Goal: Task Accomplishment & Management: Use online tool/utility

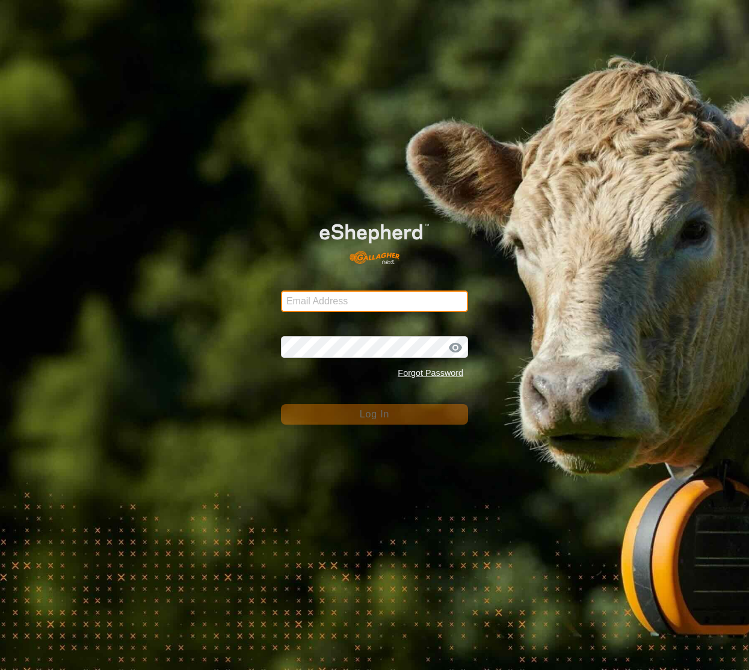
type input "[EMAIL_ADDRESS][DOMAIN_NAME]"
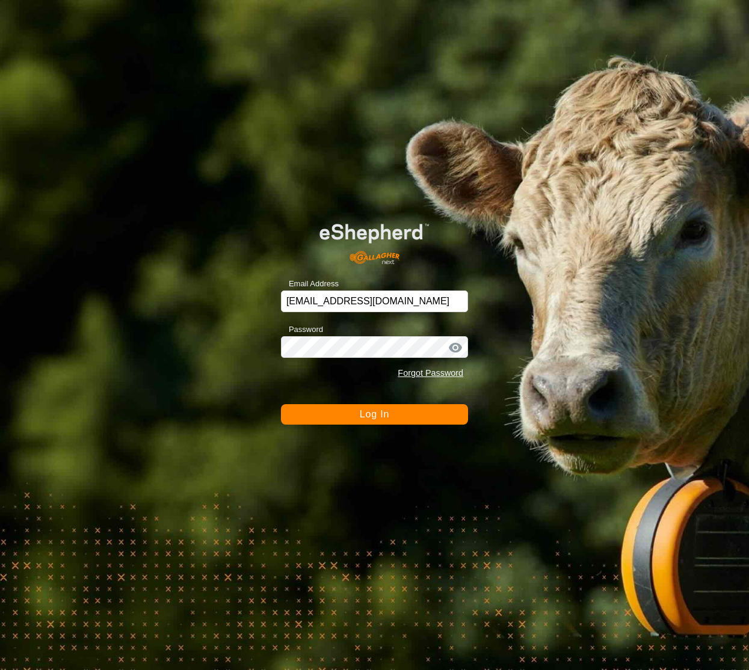
click at [365, 415] on span "Log In" at bounding box center [374, 414] width 29 height 10
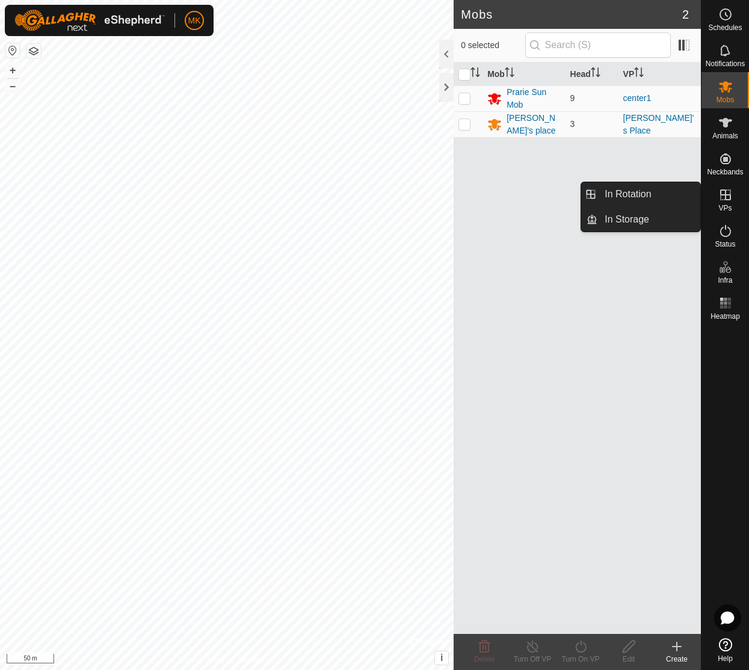
click at [731, 200] on icon at bounding box center [725, 195] width 11 height 11
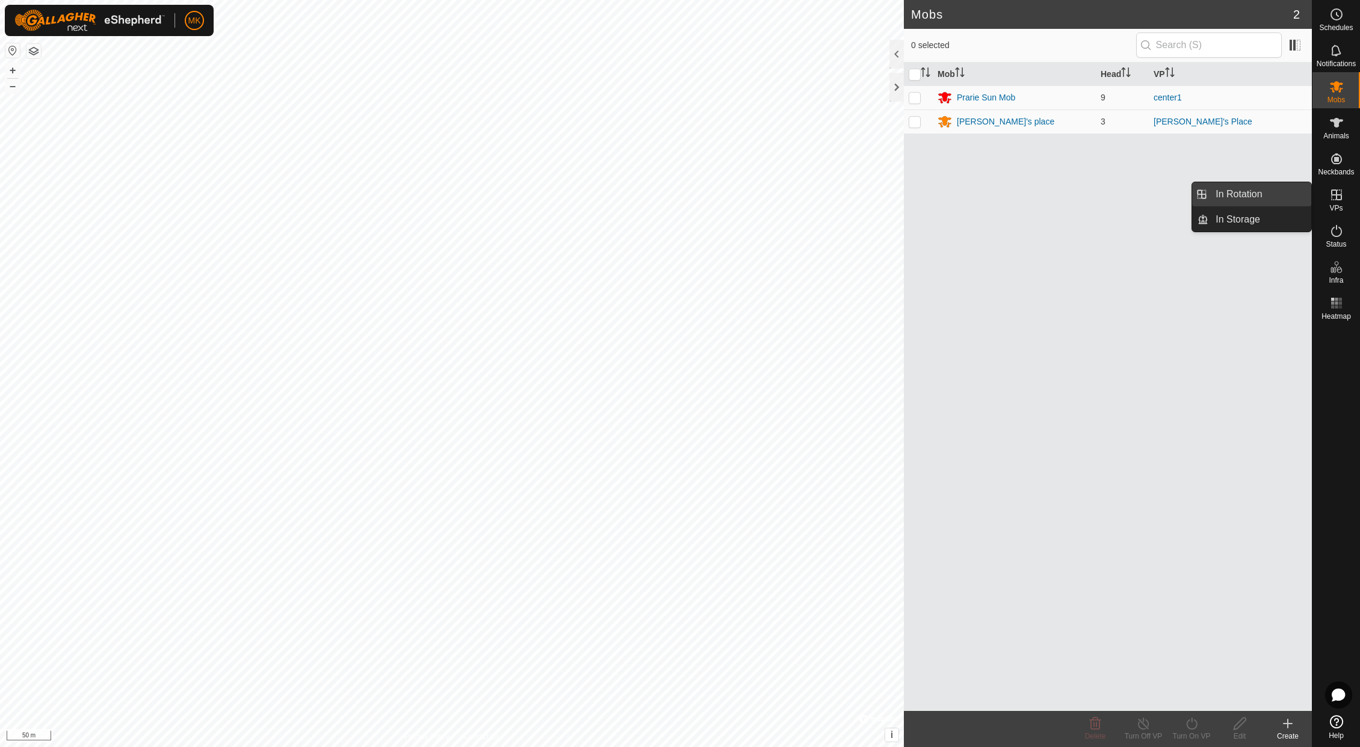
drag, startPoint x: 1341, startPoint y: 199, endPoint x: 1304, endPoint y: 196, distance: 38.0
click at [749, 199] on icon at bounding box center [1336, 195] width 11 height 11
click at [749, 193] on link "In Rotation" at bounding box center [1259, 194] width 103 height 24
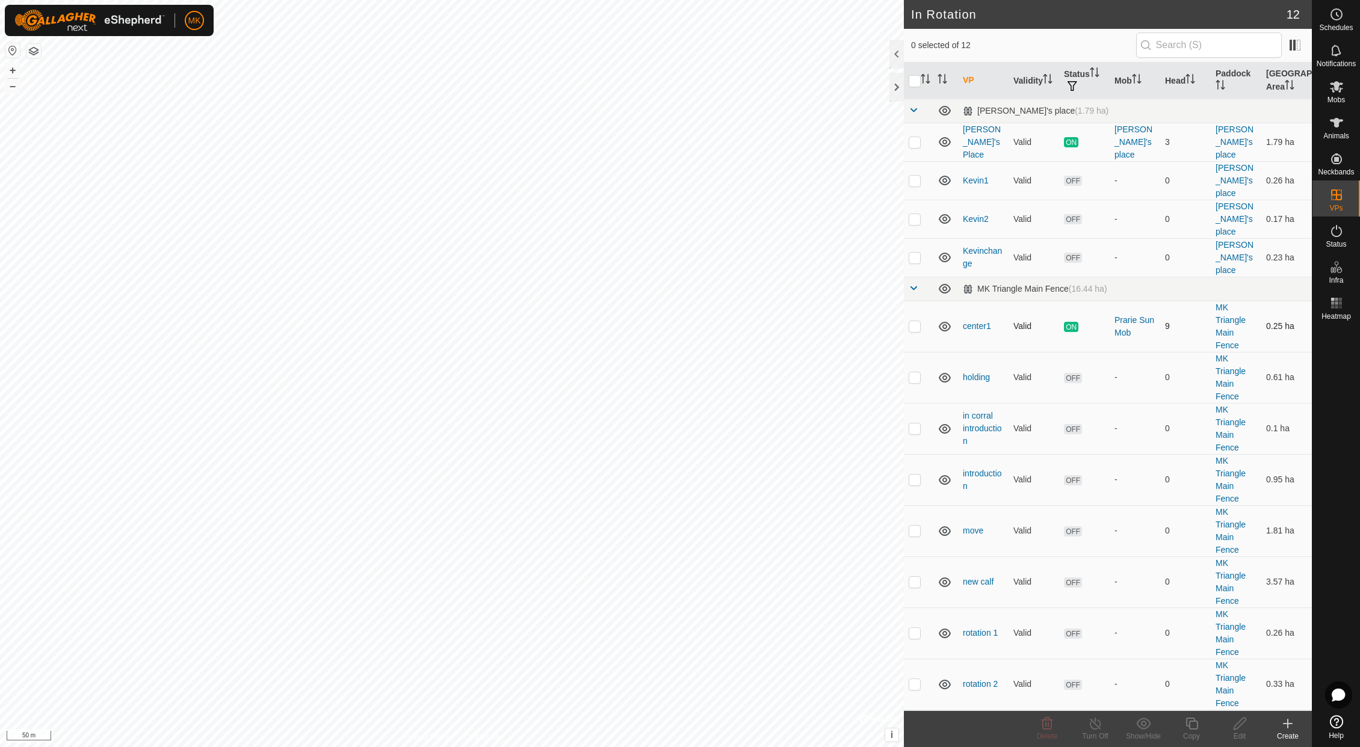
click at [749, 321] on p-checkbox at bounding box center [915, 326] width 12 height 10
checkbox input "true"
click at [749, 628] on p-checkbox at bounding box center [915, 633] width 12 height 10
checkbox input "true"
click at [749, 321] on p-checkbox at bounding box center [915, 326] width 12 height 10
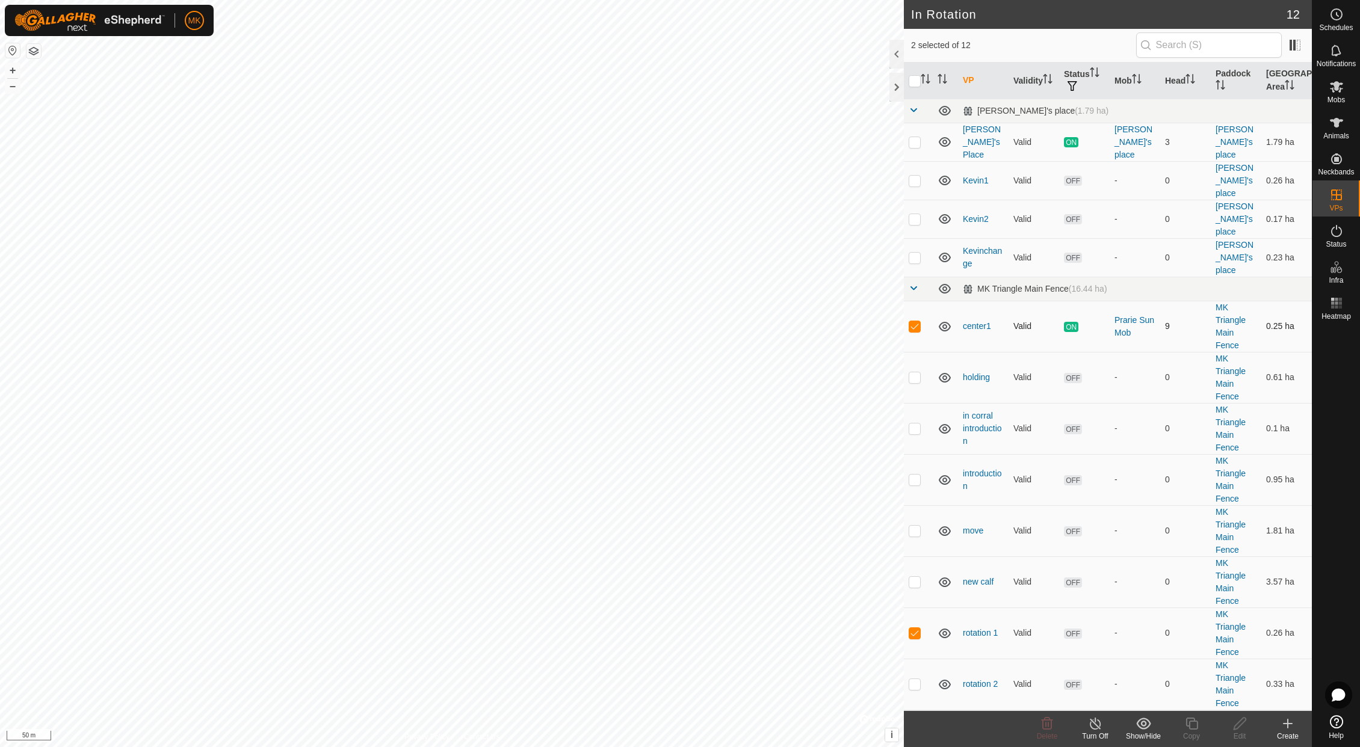
checkbox input "false"
click at [749, 670] on p-checkbox at bounding box center [915, 684] width 12 height 10
checkbox input "true"
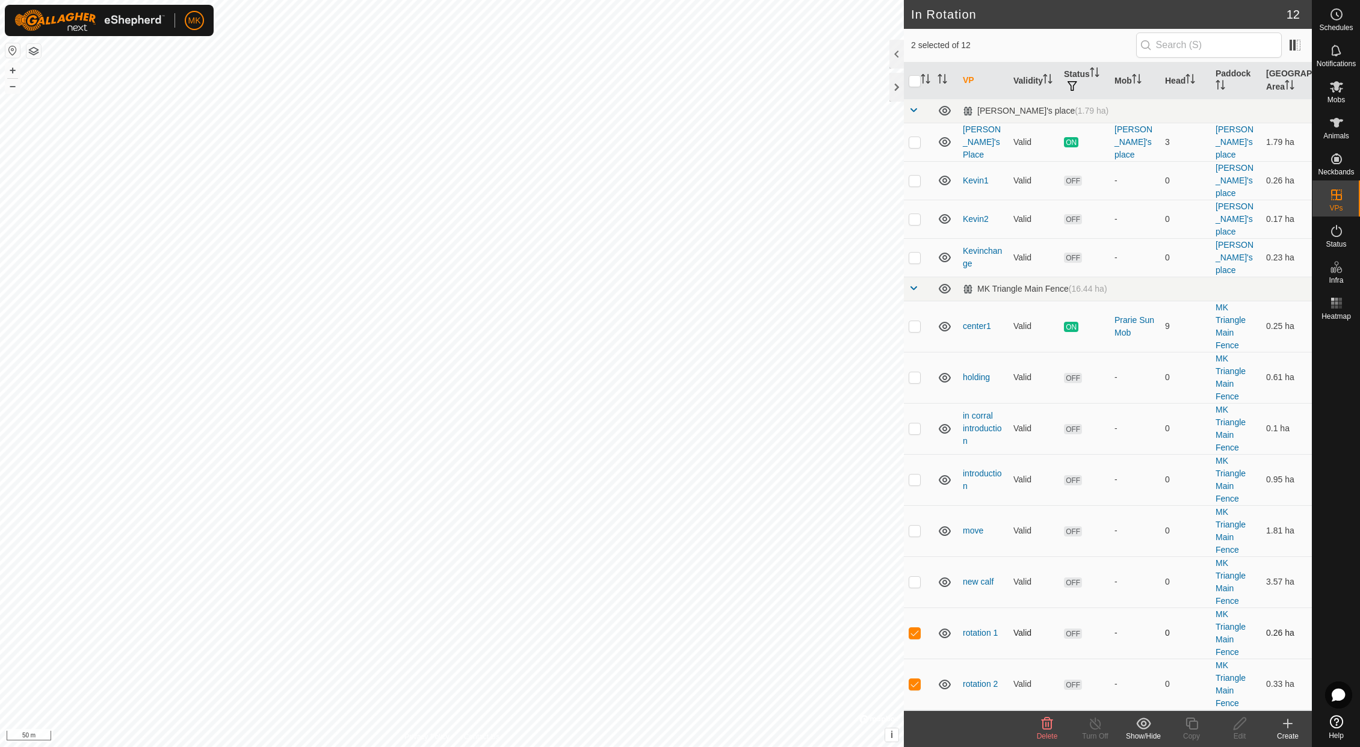
click at [749, 628] on p-checkbox at bounding box center [915, 633] width 12 height 10
checkbox input "false"
click at [749, 670] on icon at bounding box center [1239, 724] width 15 height 14
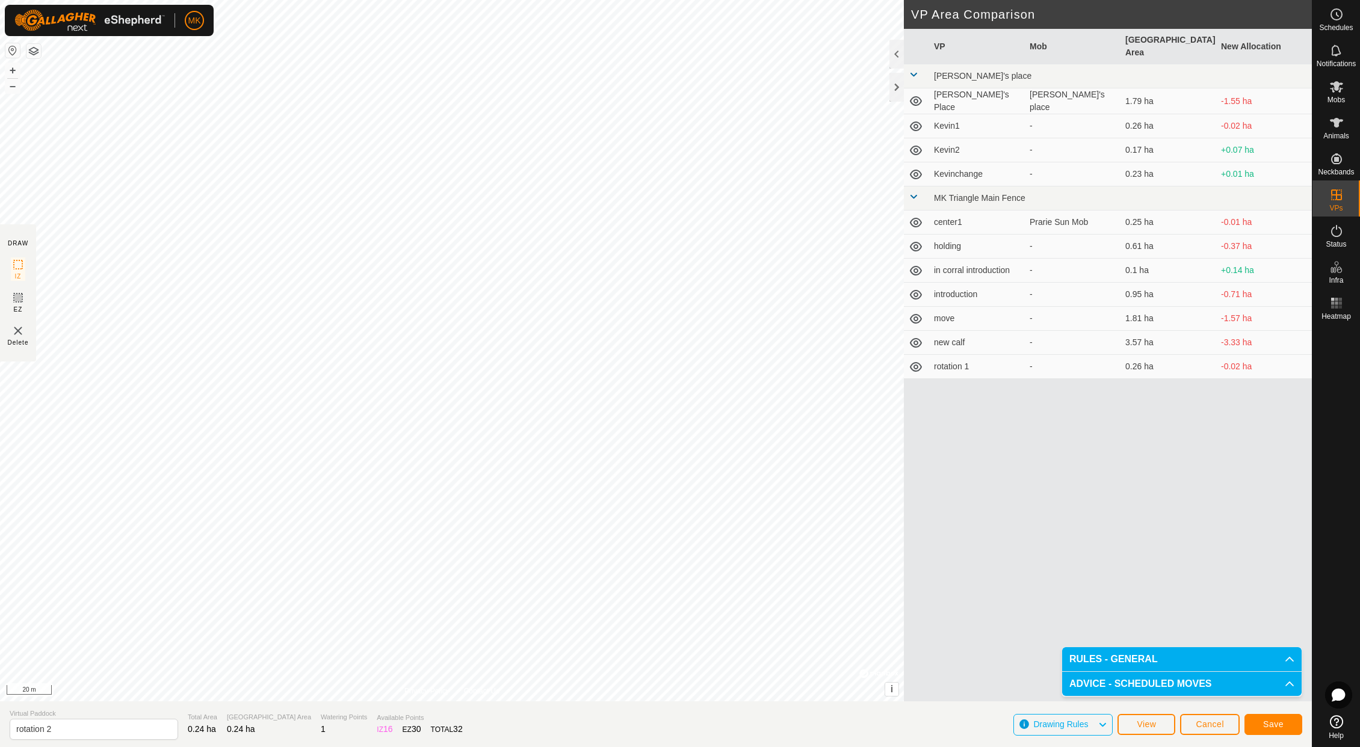
click at [749, 670] on span "Save" at bounding box center [1273, 725] width 20 height 10
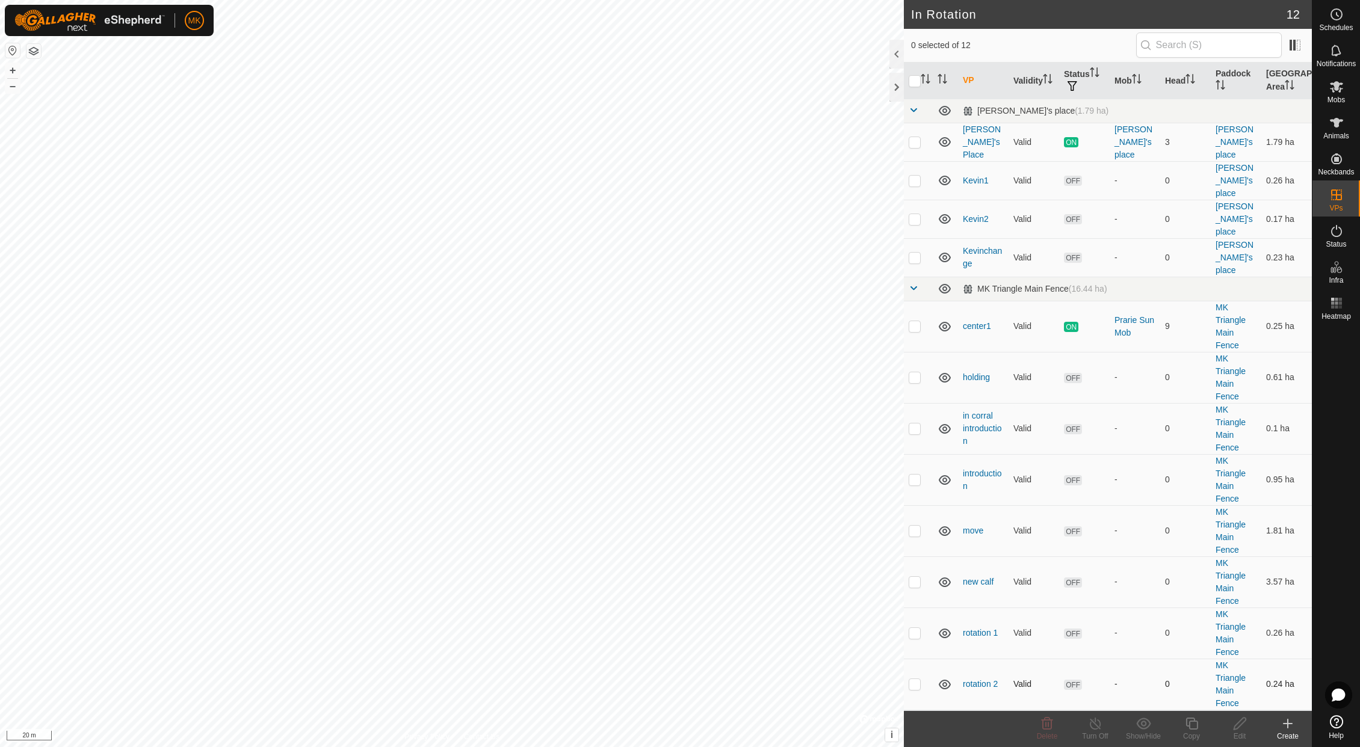
click at [749, 670] on p-checkbox at bounding box center [915, 684] width 12 height 10
checkbox input "true"
click at [749, 670] on icon at bounding box center [1239, 724] width 15 height 14
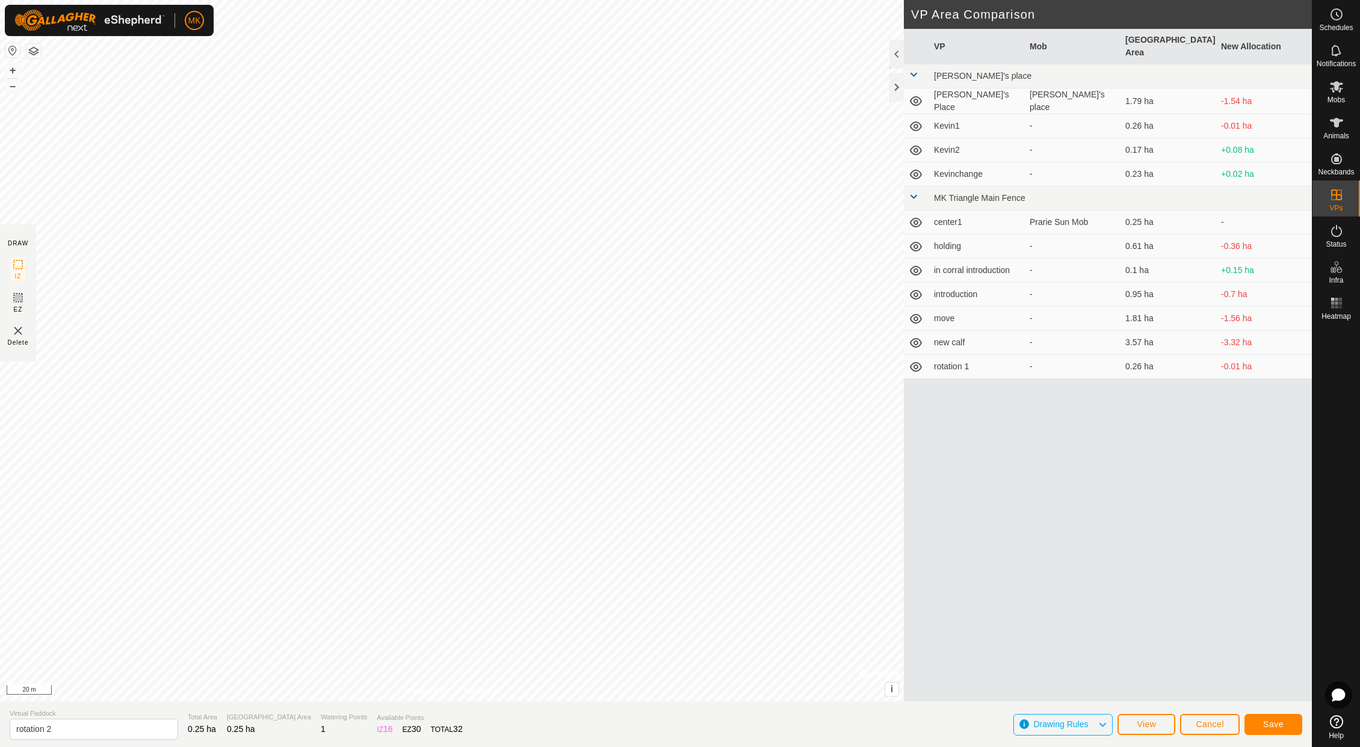
click at [749, 670] on span "Save" at bounding box center [1273, 725] width 20 height 10
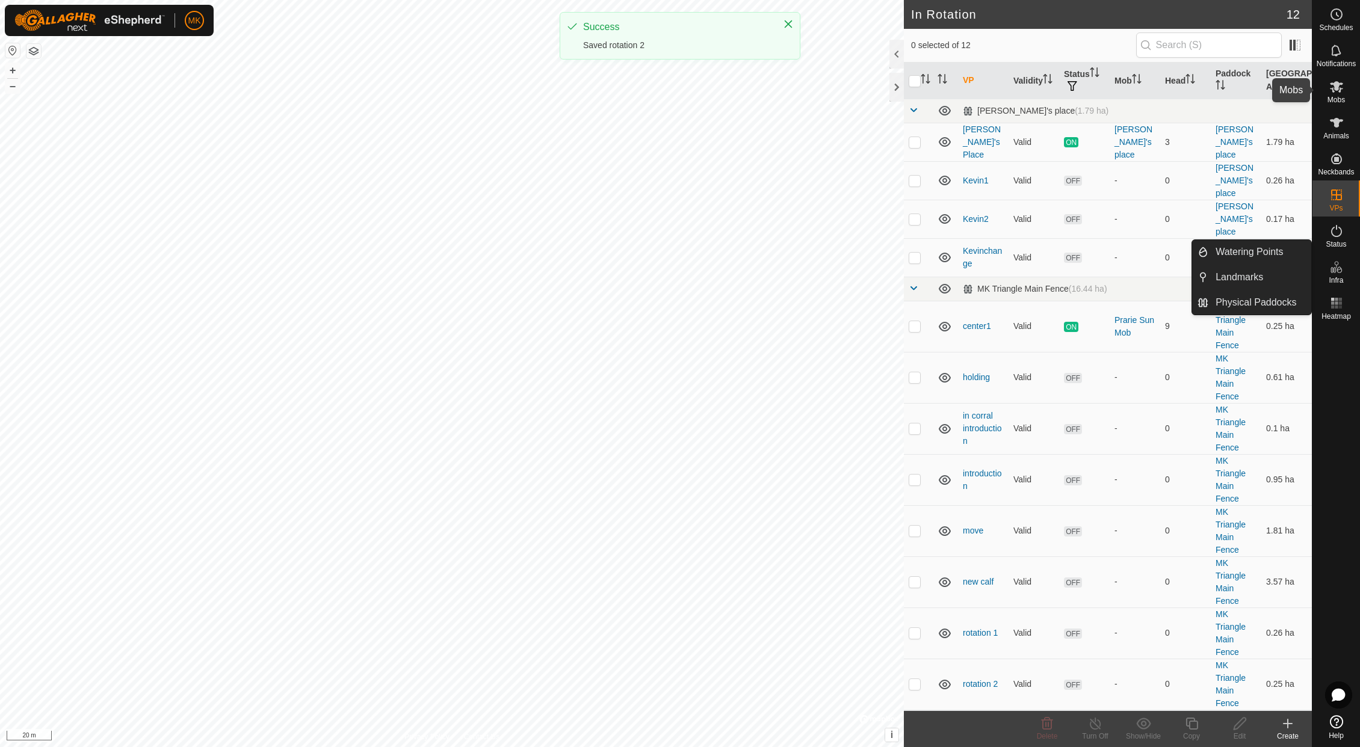
click at [749, 93] on icon at bounding box center [1336, 86] width 14 height 14
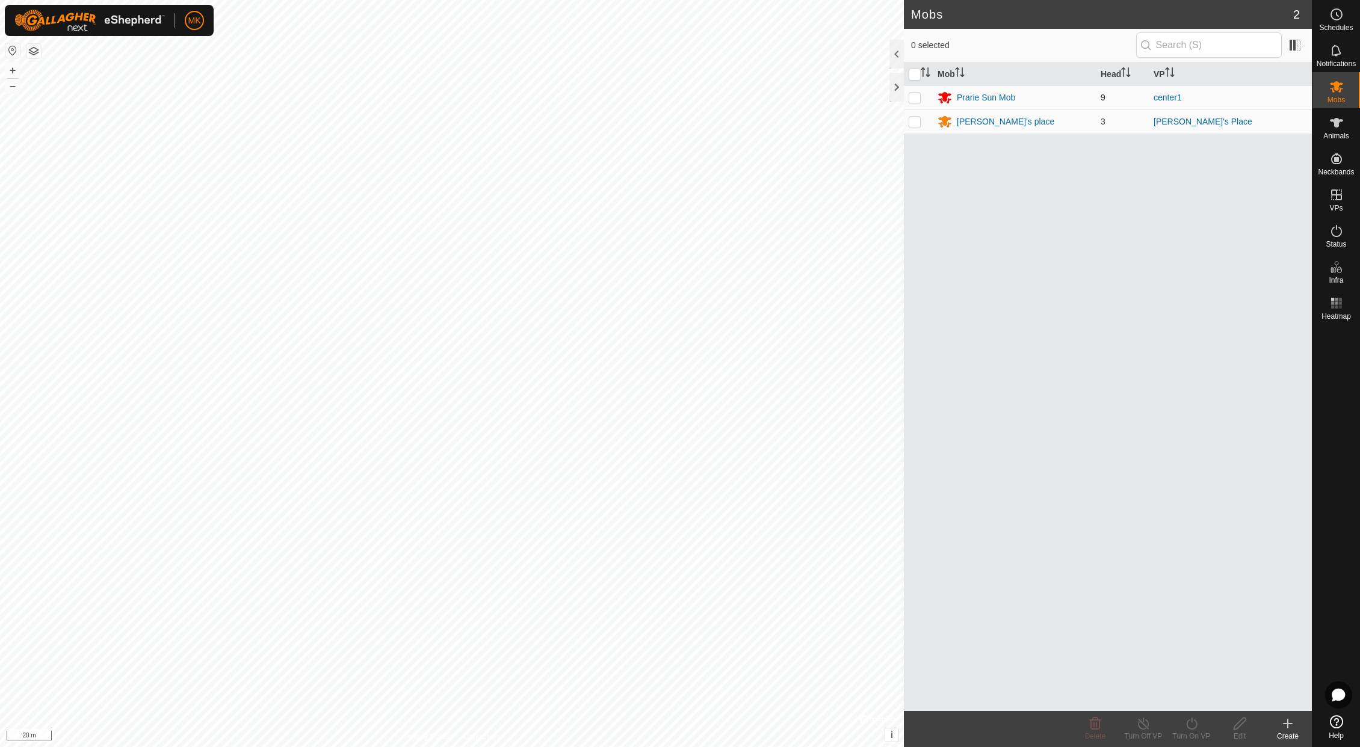
click at [749, 99] on p-checkbox at bounding box center [915, 98] width 12 height 10
checkbox input "true"
click at [749, 670] on icon at bounding box center [1191, 724] width 15 height 14
click at [749, 670] on link "Now" at bounding box center [1227, 697] width 119 height 24
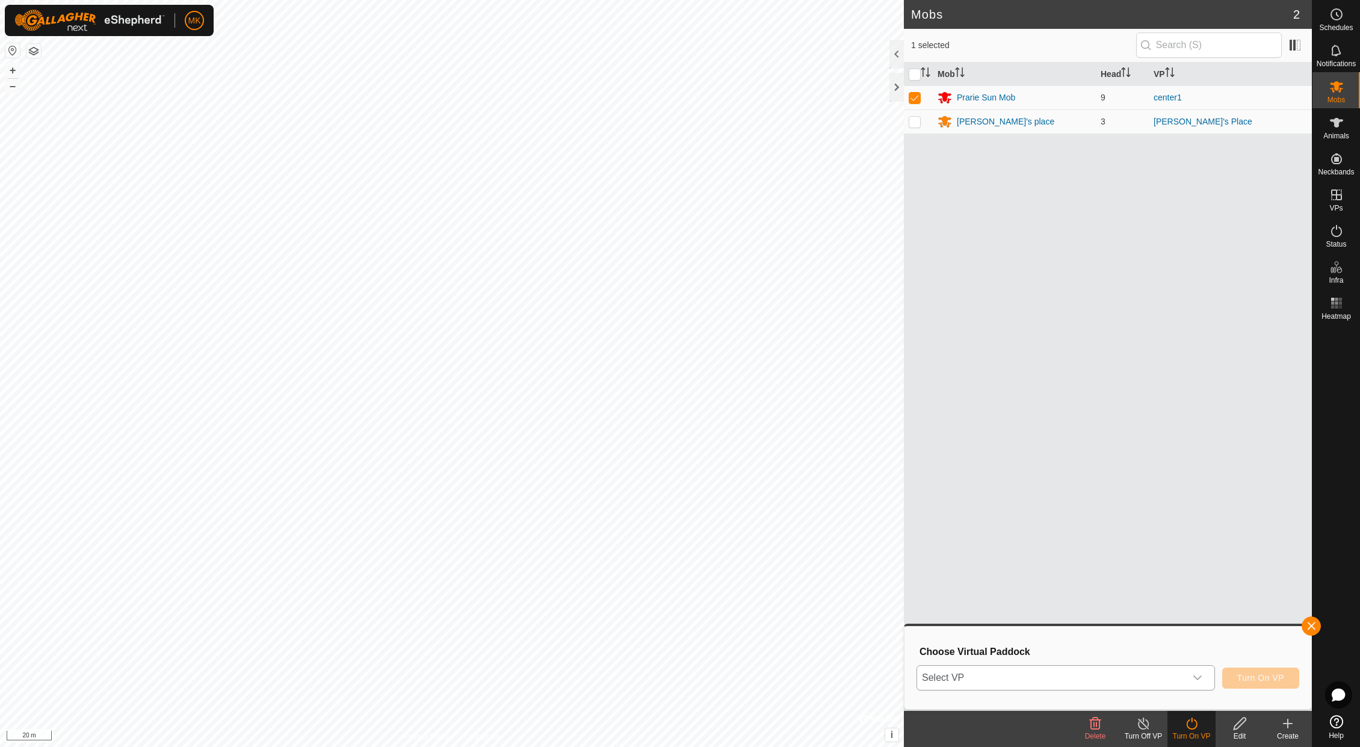
click at [749, 670] on icon "dropdown trigger" at bounding box center [1198, 678] width 10 height 10
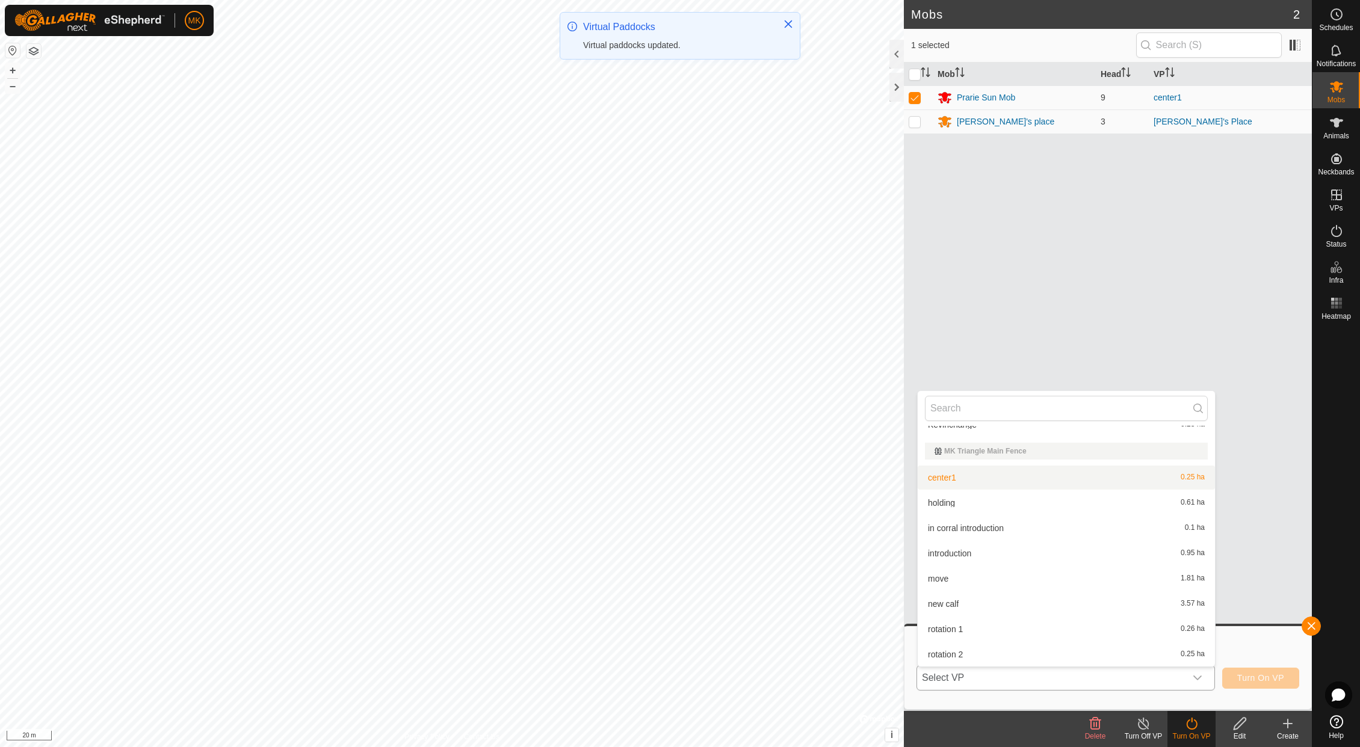
scroll to position [117, 0]
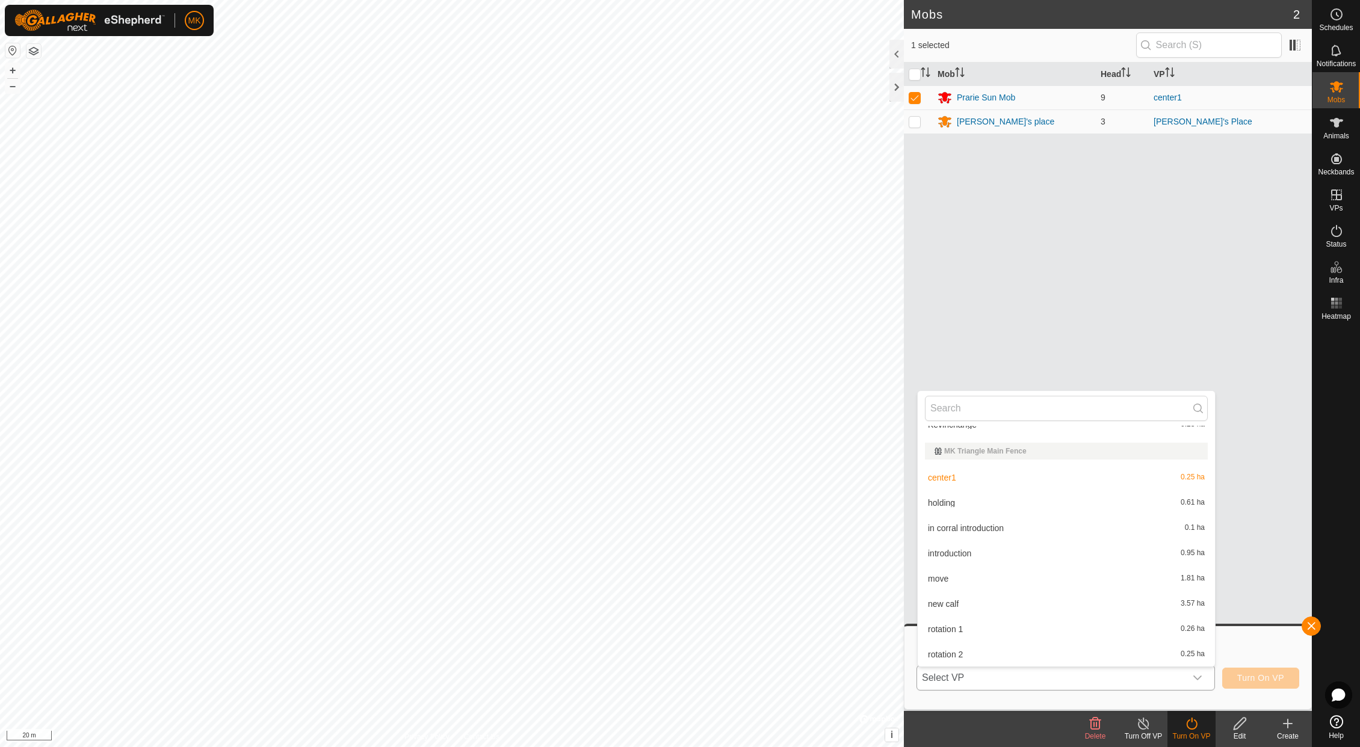
click at [749, 657] on li "rotation 2 0.25 ha" at bounding box center [1066, 655] width 297 height 24
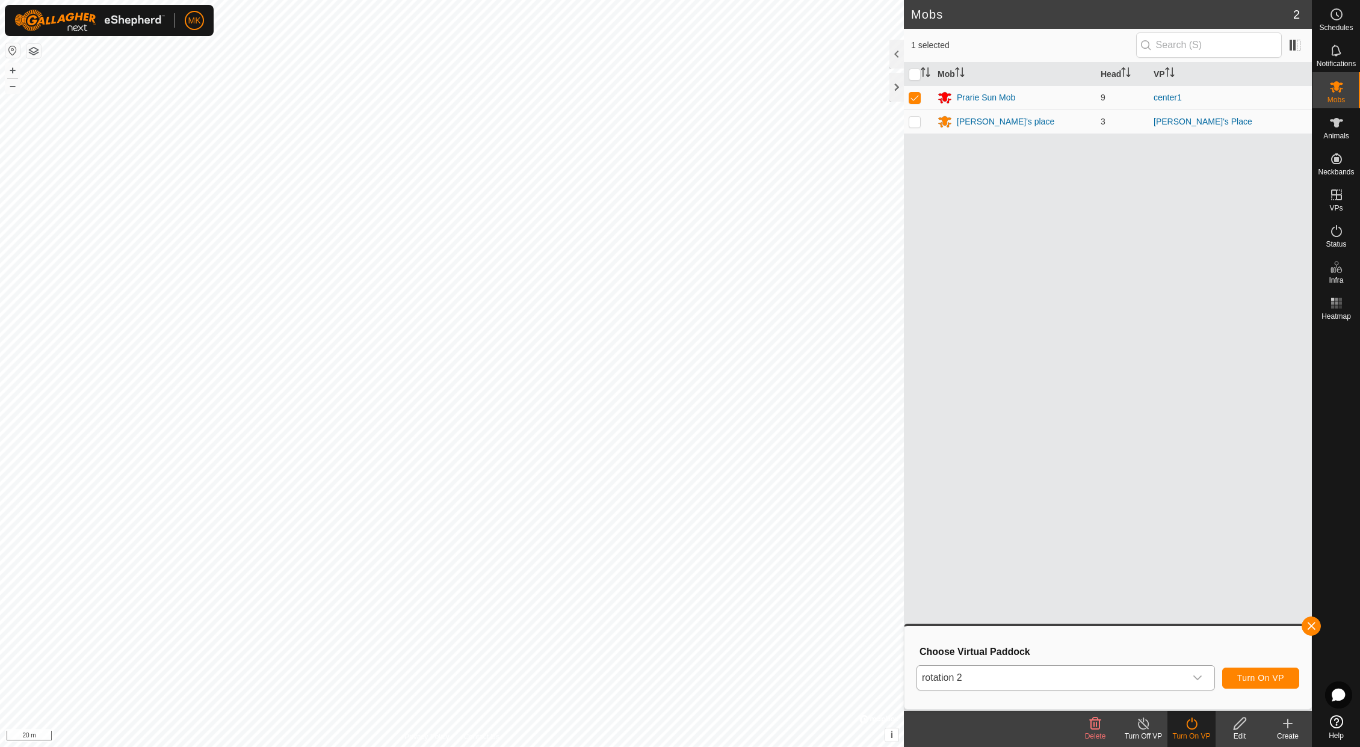
click at [749, 670] on span "Turn On VP" at bounding box center [1260, 678] width 47 height 10
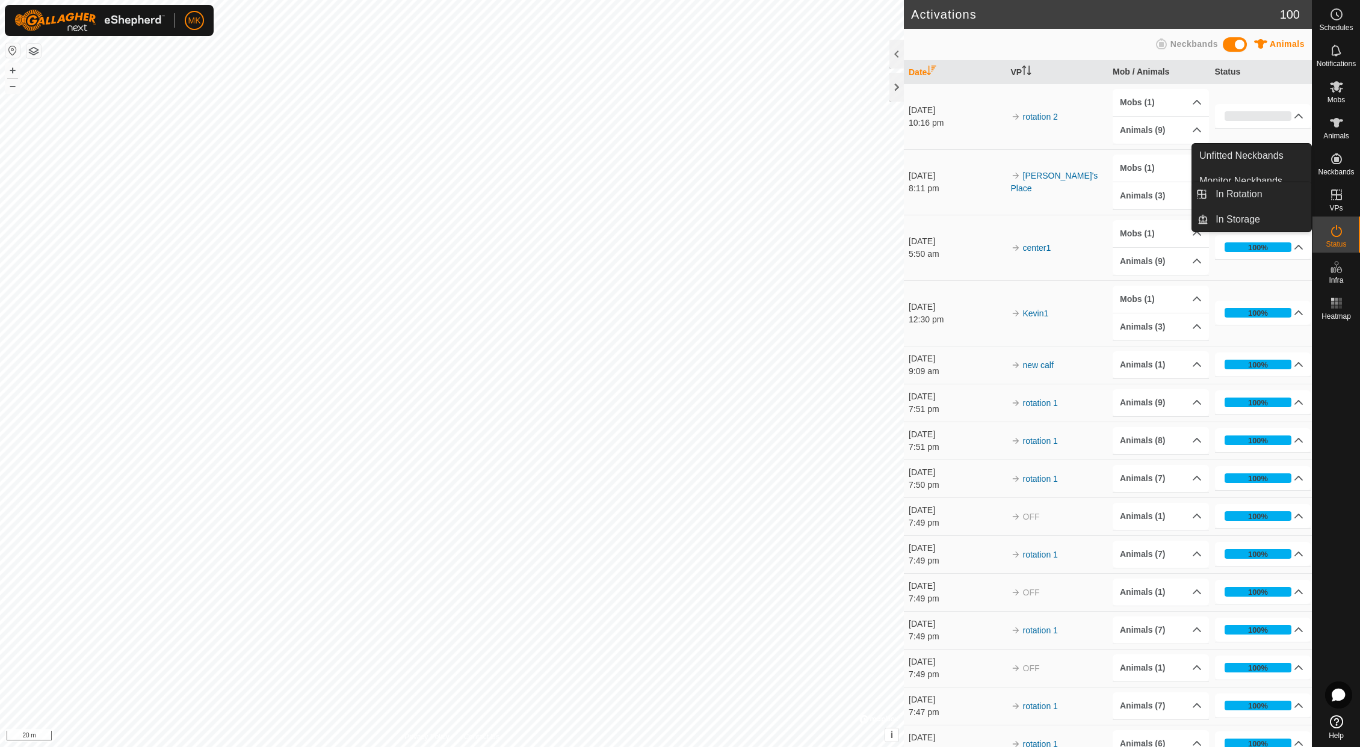
click at [749, 199] on icon at bounding box center [1336, 195] width 14 height 14
click at [749, 197] on link "In Rotation" at bounding box center [1259, 194] width 103 height 24
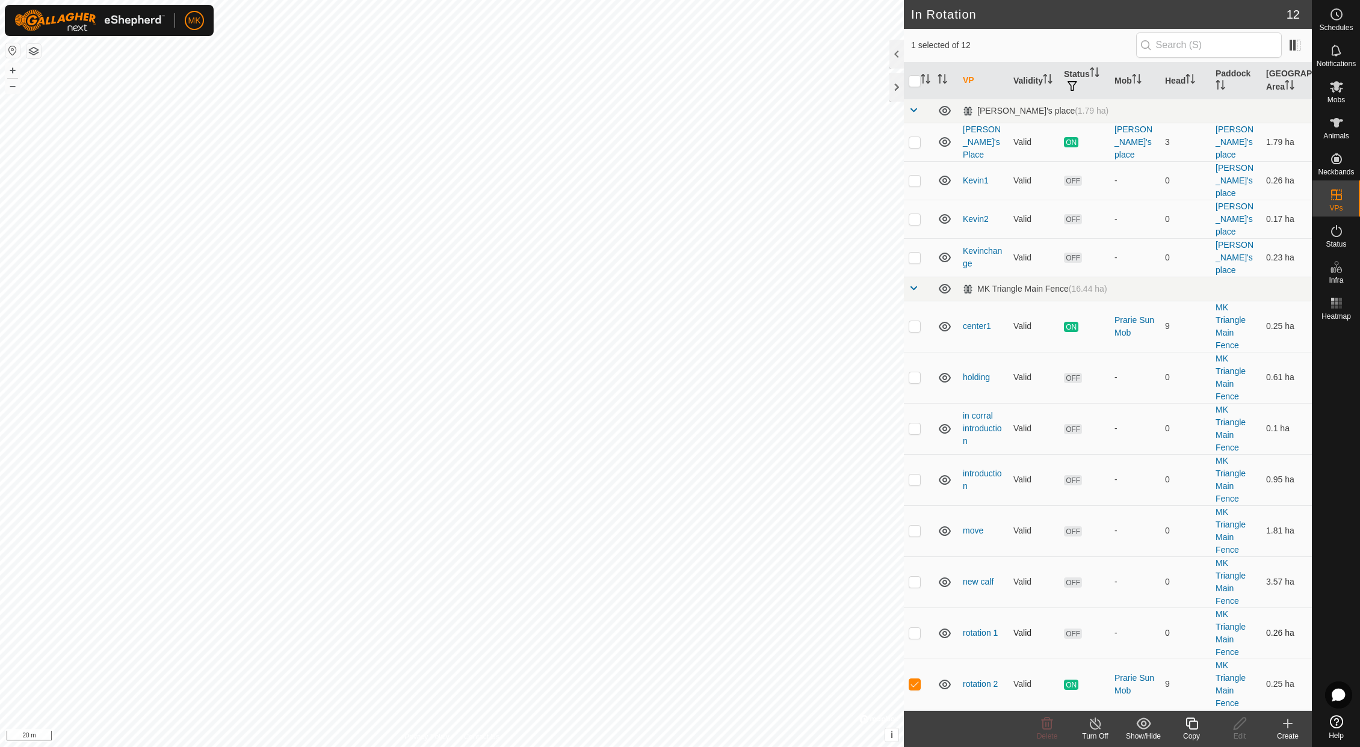
click at [749, 628] on p-checkbox at bounding box center [915, 633] width 12 height 10
checkbox input "true"
click at [749, 670] on p-checkbox at bounding box center [915, 684] width 12 height 10
checkbox input "false"
click at [749, 670] on icon at bounding box center [1239, 724] width 15 height 14
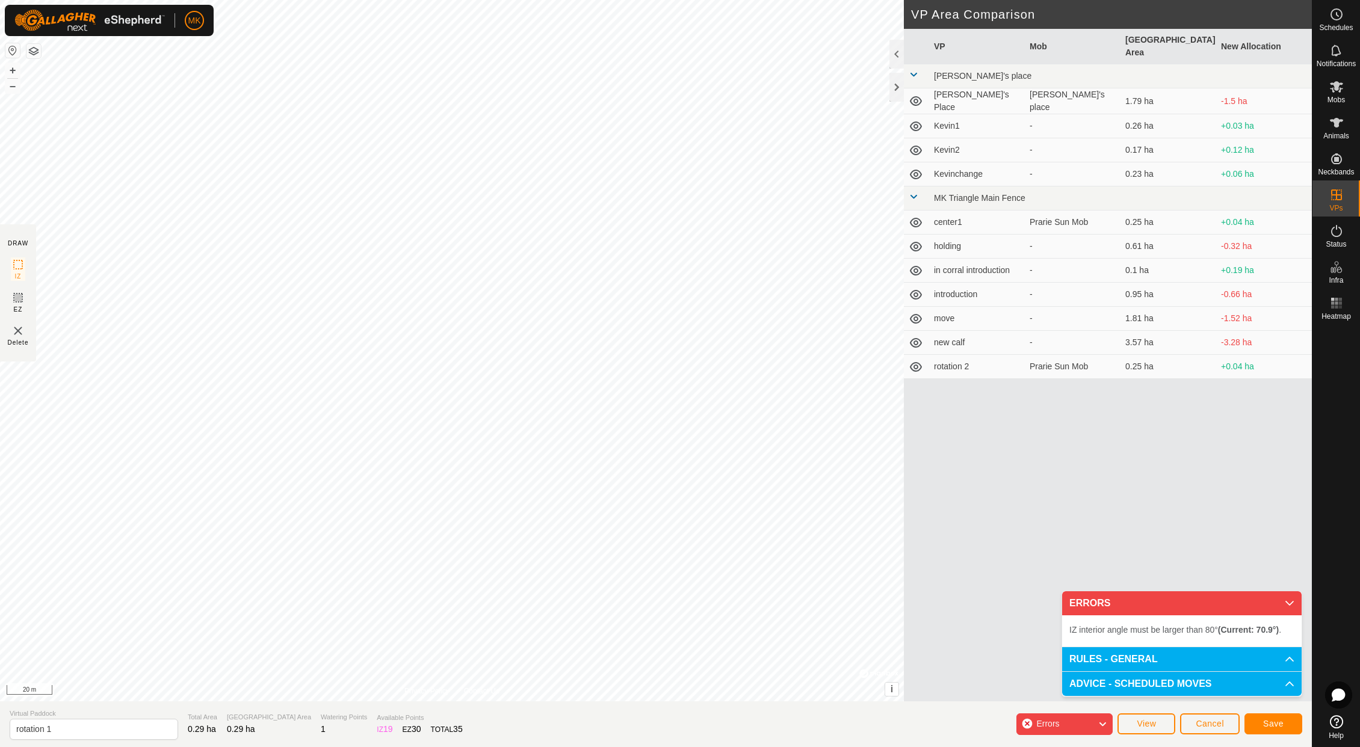
click at [459, 412] on div "IZ interior angle must be larger than 80° (Current: 70.9°) . + – ⇧ i © Mapbox ,…" at bounding box center [452, 351] width 904 height 702
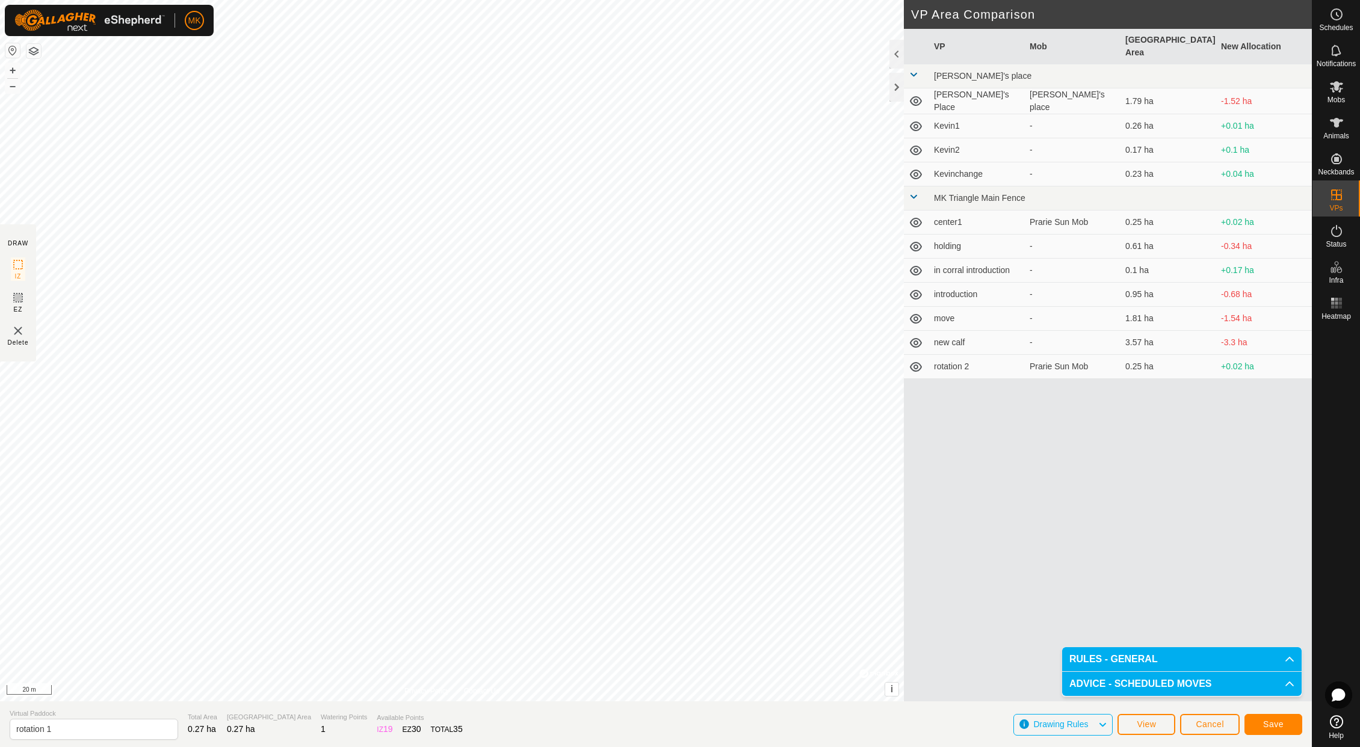
click at [749, 670] on span "Save" at bounding box center [1273, 725] width 20 height 10
